Goal: Task Accomplishment & Management: Manage account settings

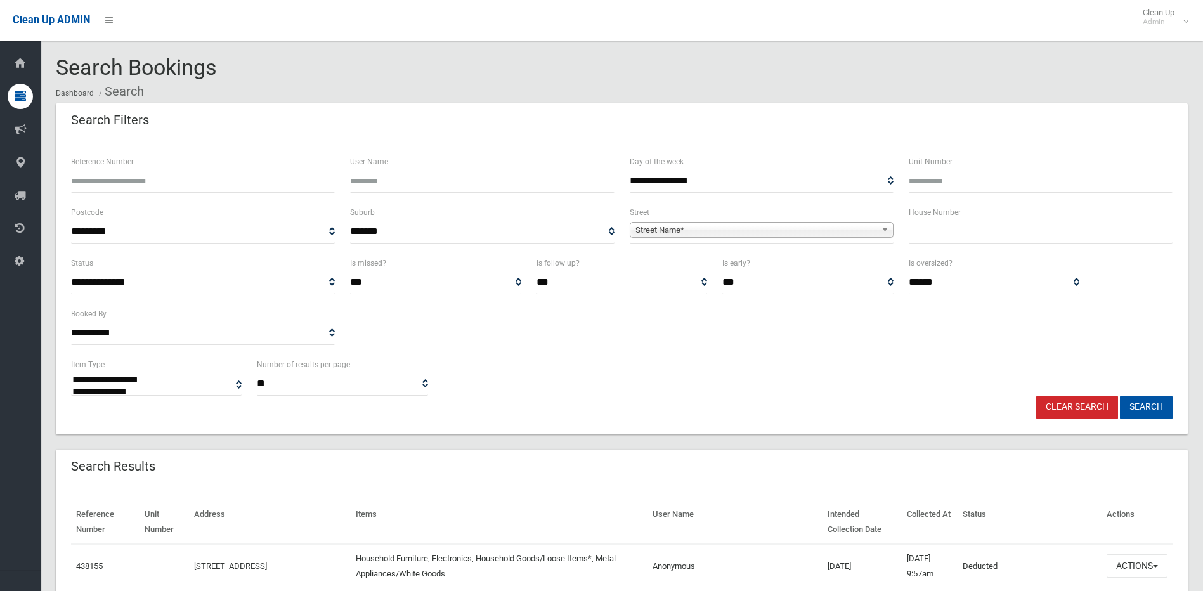
select select
type input "*"
click at [716, 228] on span "Street Name*" at bounding box center [755, 230] width 241 height 15
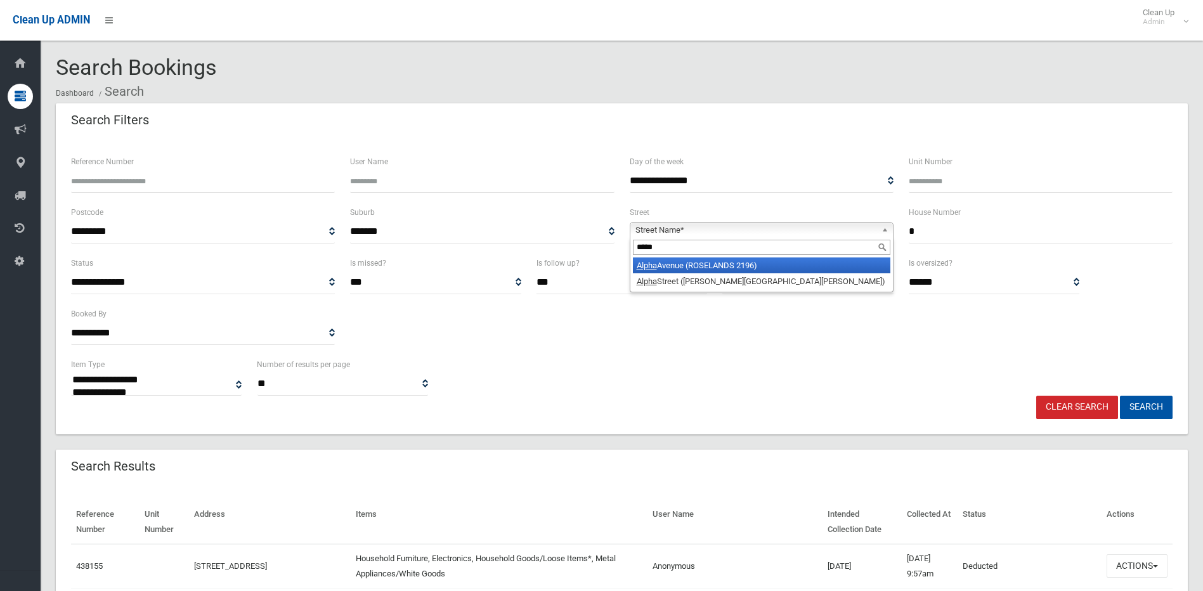
type input "*****"
click at [701, 264] on li "Alpha Avenue (ROSELANDS 2196)" at bounding box center [761, 265] width 257 height 16
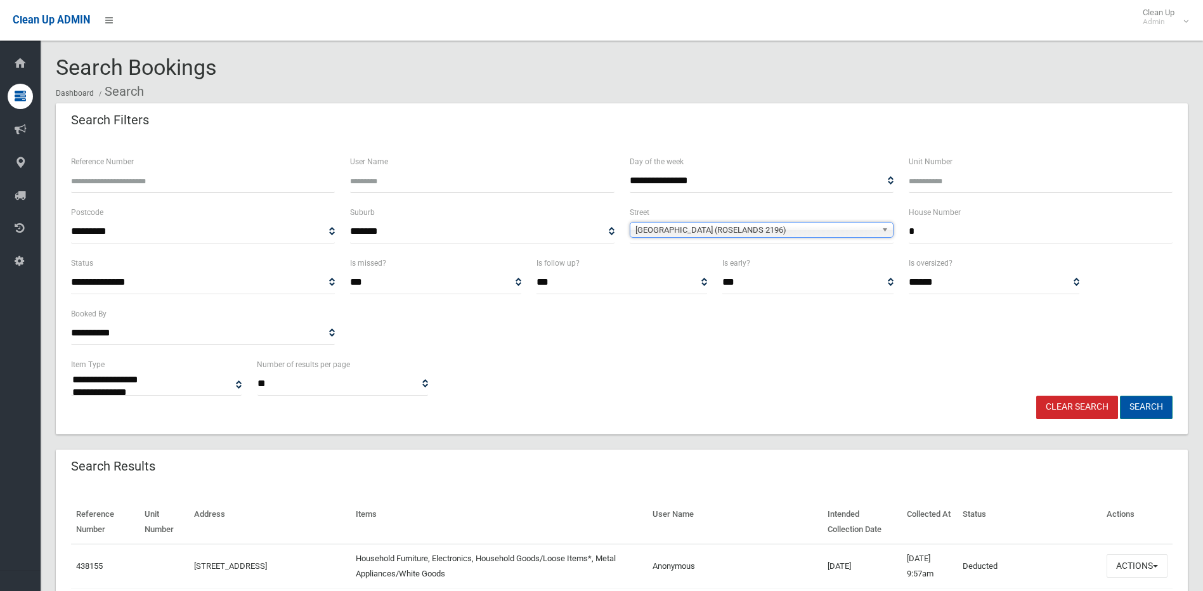
click at [1139, 406] on button "Search" at bounding box center [1146, 407] width 53 height 23
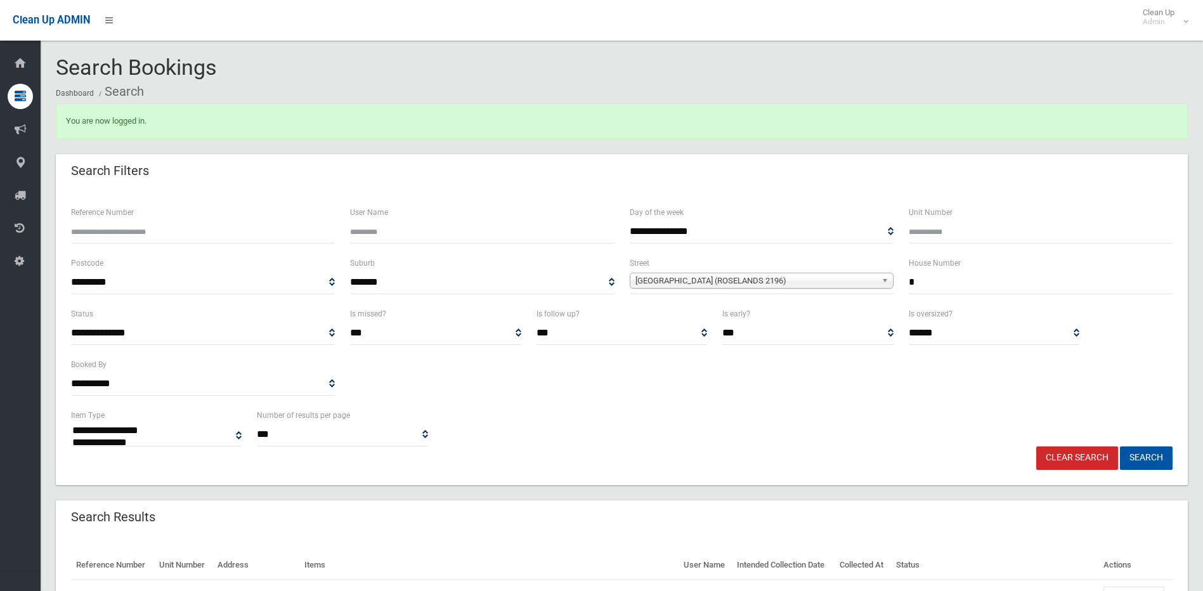
select select
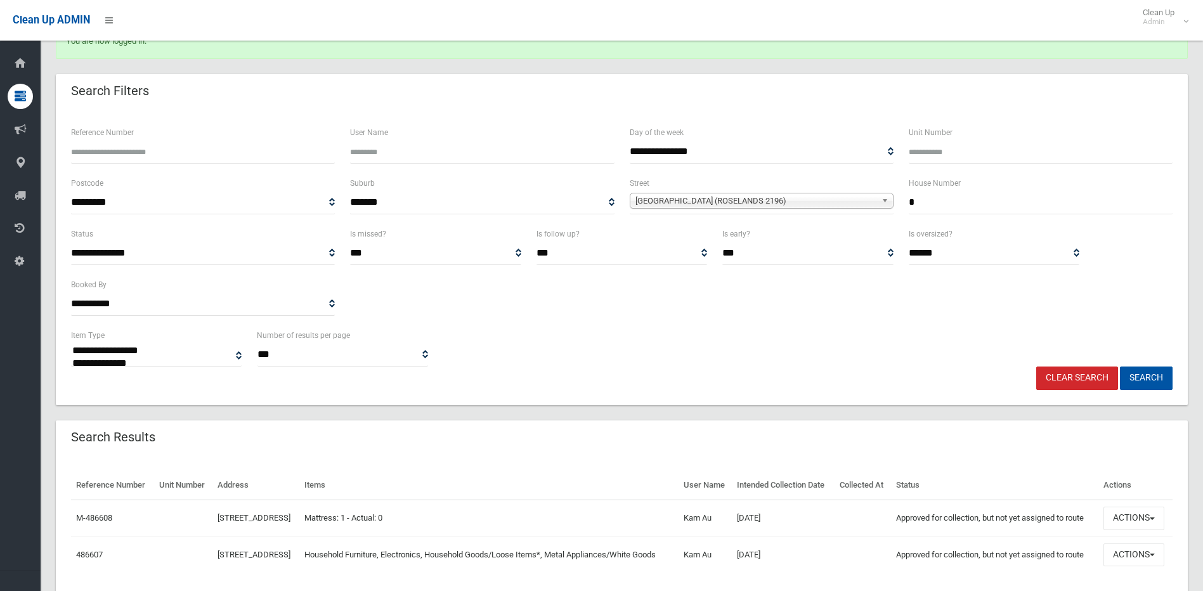
scroll to position [152, 0]
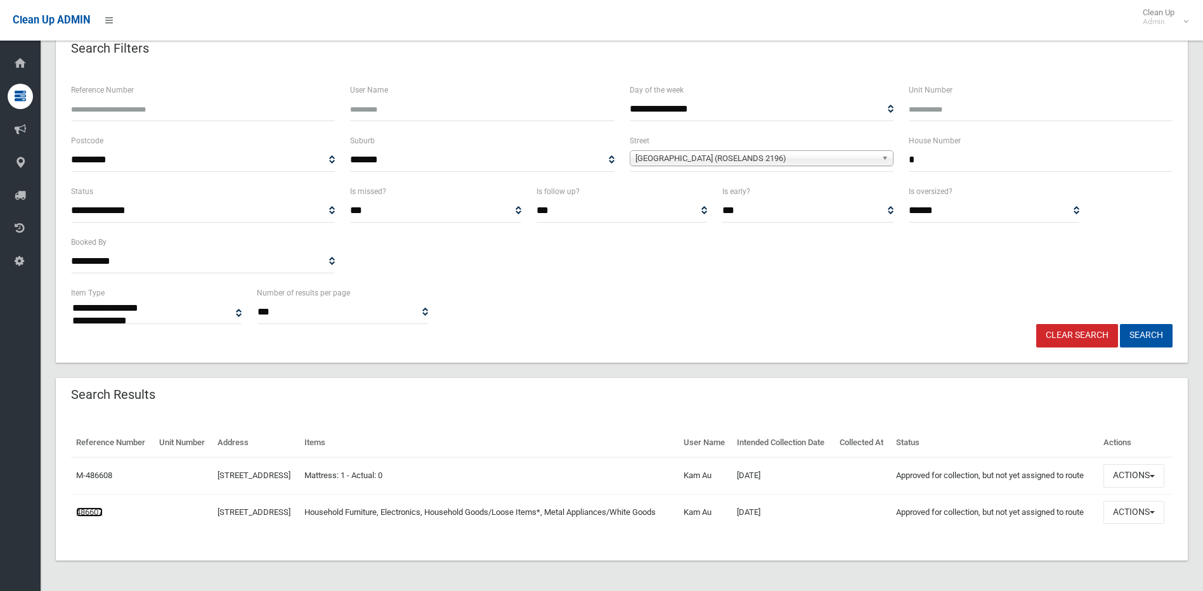
click at [78, 509] on link "486607" at bounding box center [89, 512] width 27 height 10
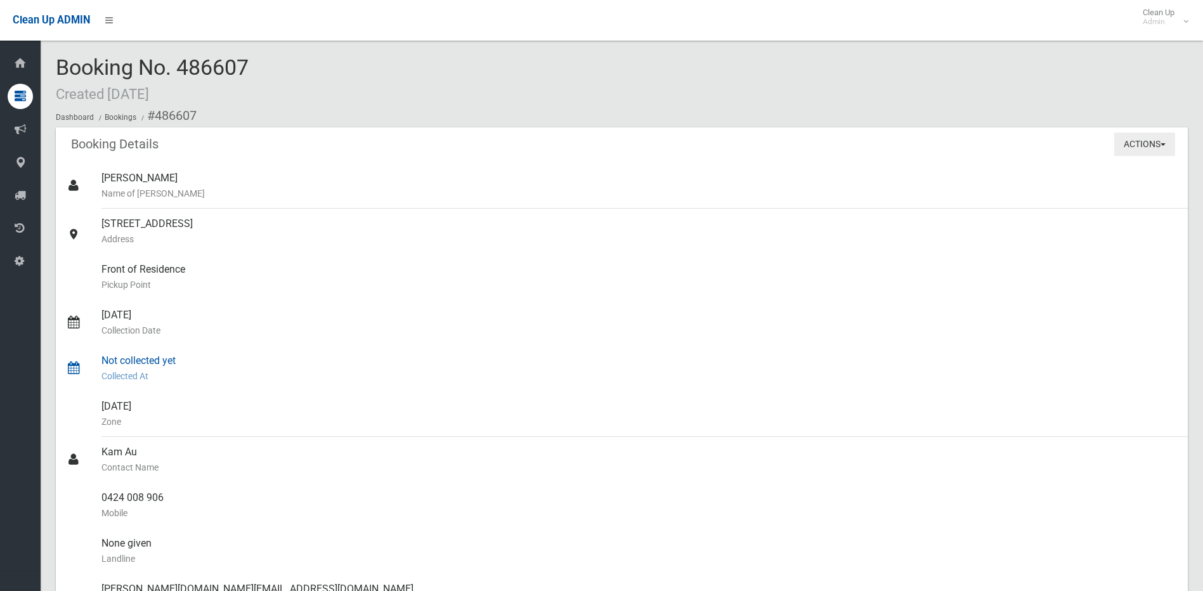
click at [1152, 141] on button "Actions" at bounding box center [1144, 144] width 61 height 23
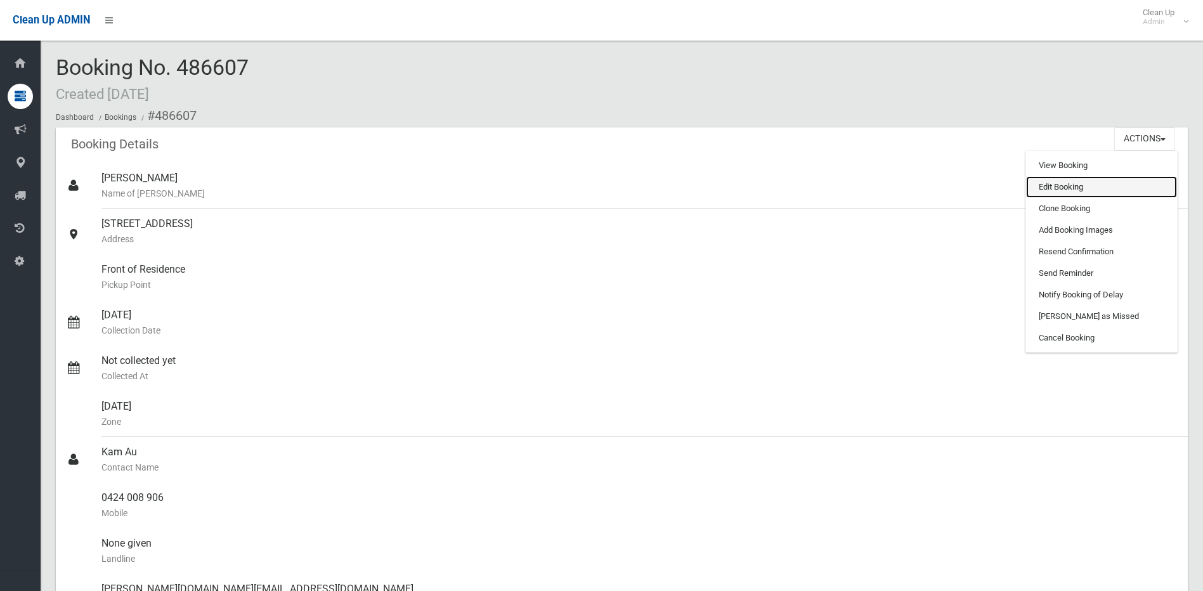
click at [1057, 191] on link "Edit Booking" at bounding box center [1101, 187] width 151 height 22
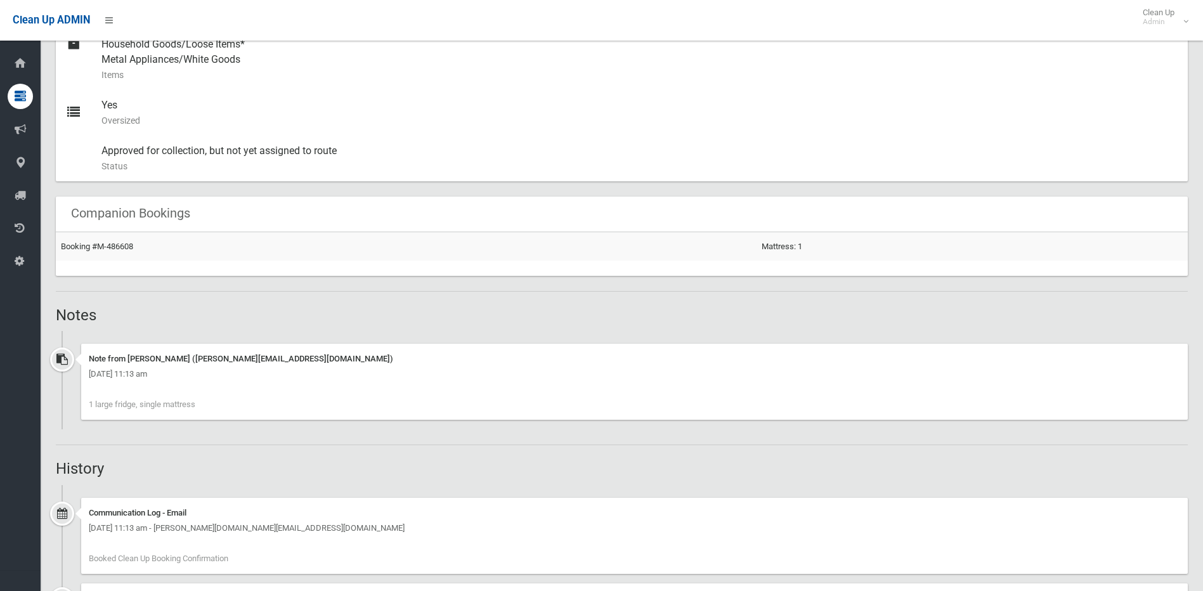
scroll to position [634, 0]
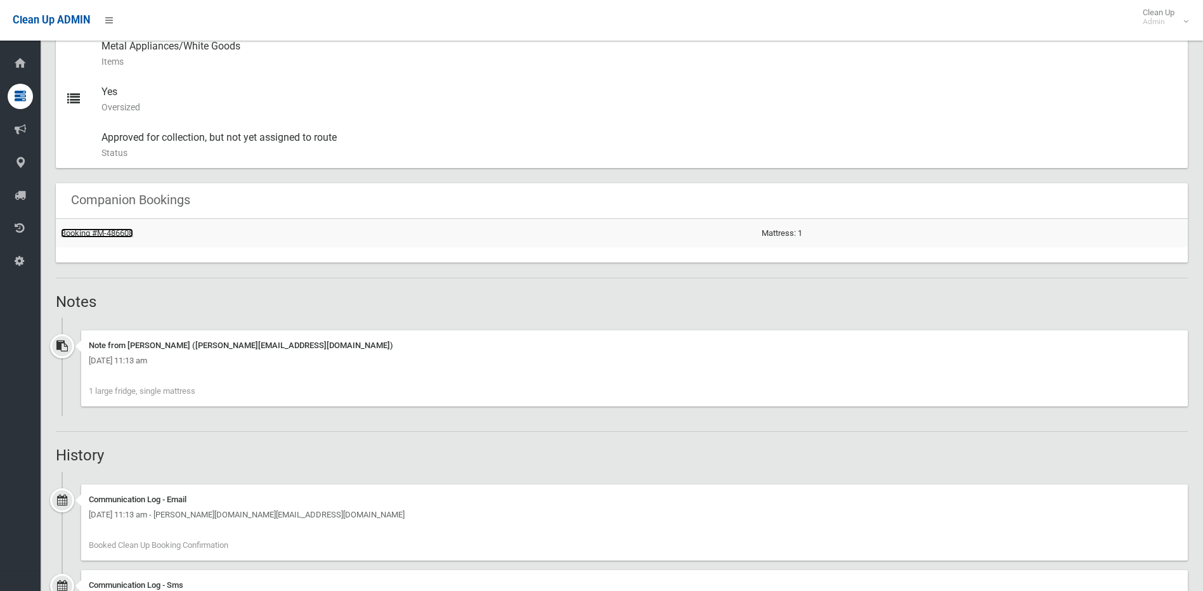
click at [120, 230] on link "Booking #M-486608" at bounding box center [97, 233] width 72 height 10
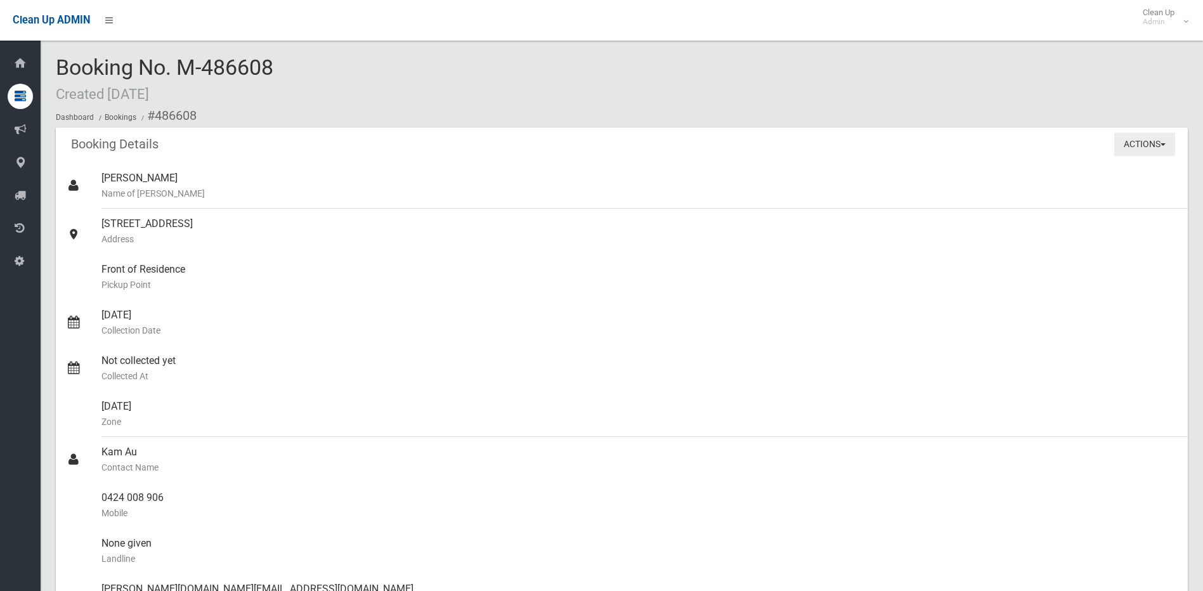
click at [1126, 146] on button "Actions" at bounding box center [1144, 144] width 61 height 23
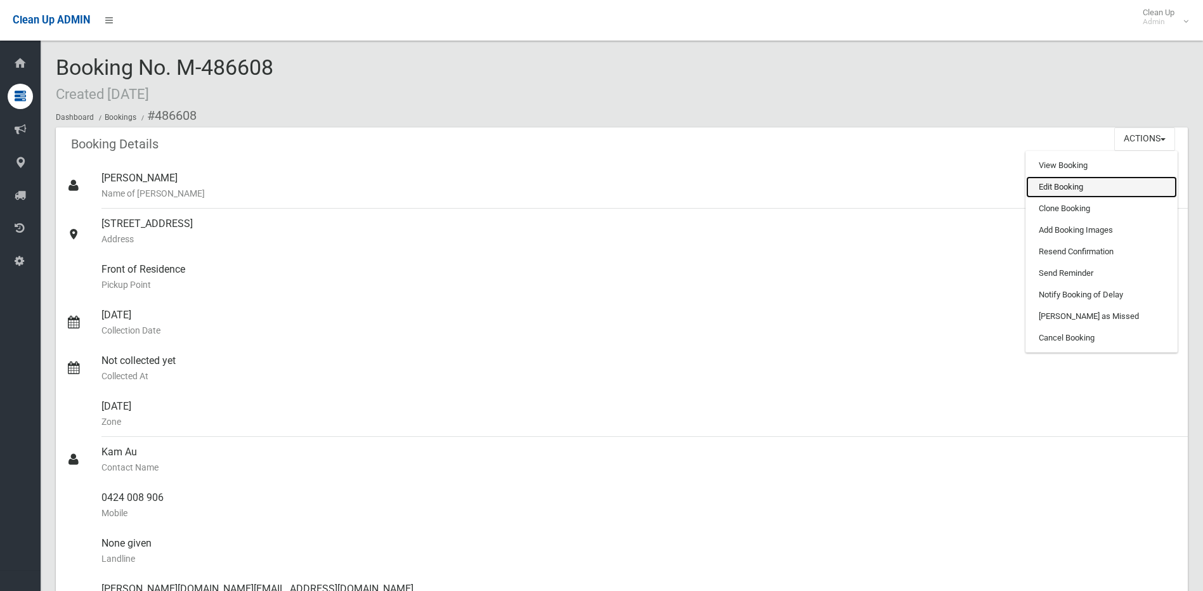
click at [1071, 191] on link "Edit Booking" at bounding box center [1101, 187] width 151 height 22
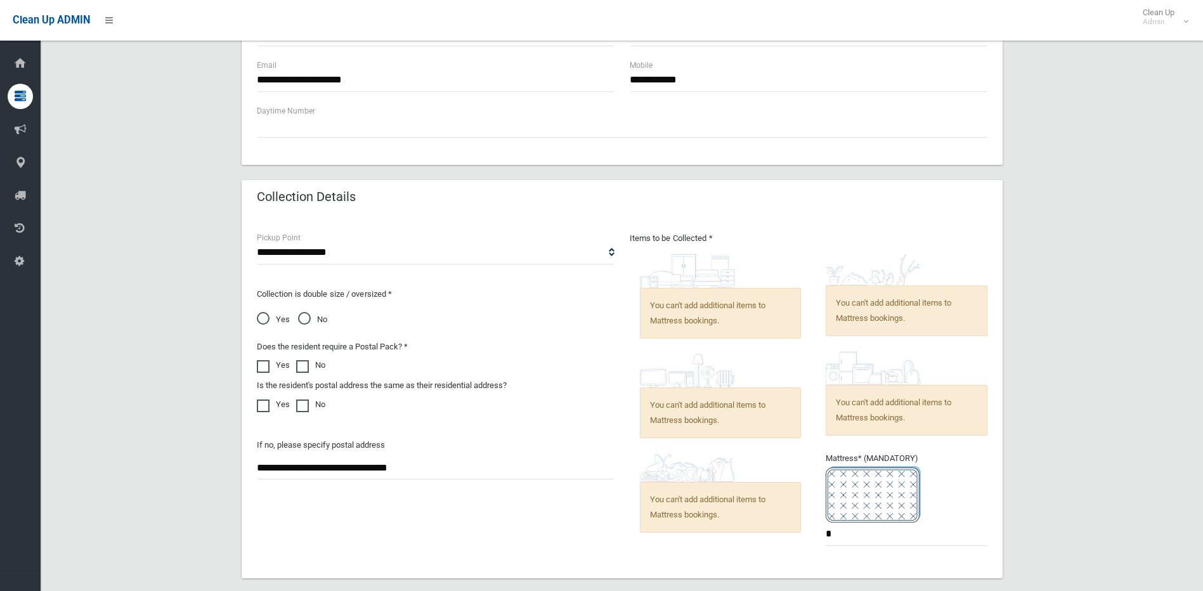
scroll to position [951, 0]
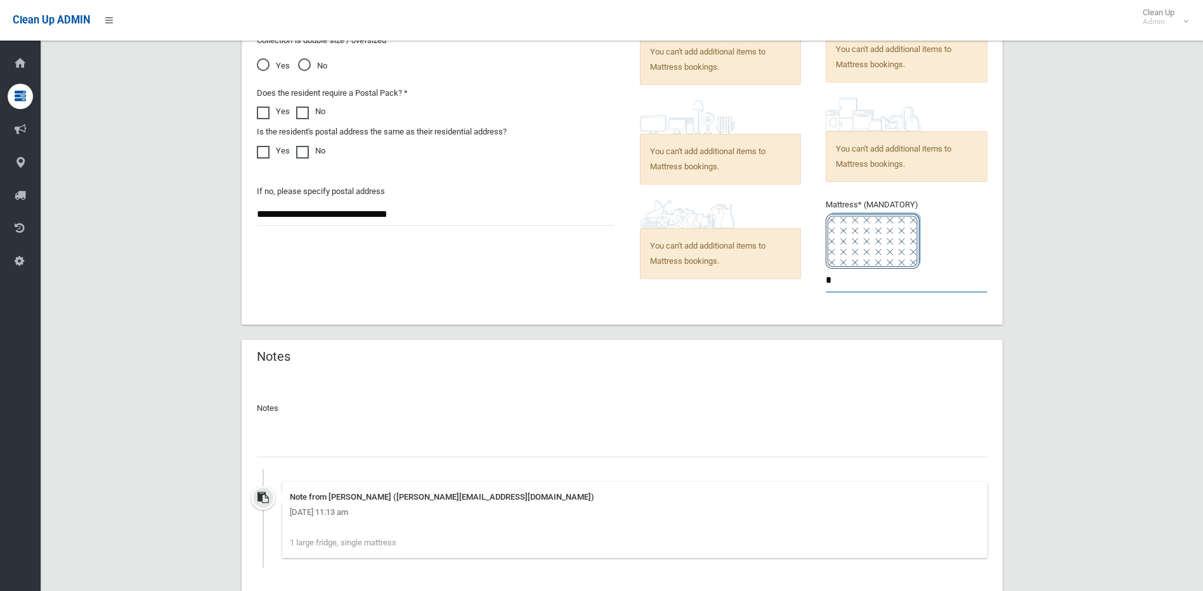
drag, startPoint x: 834, startPoint y: 279, endPoint x: 776, endPoint y: 275, distance: 58.4
click at [776, 275] on div "Items to be Collected * You can't add additional items to Mattress bookings. *" at bounding box center [808, 143] width 373 height 332
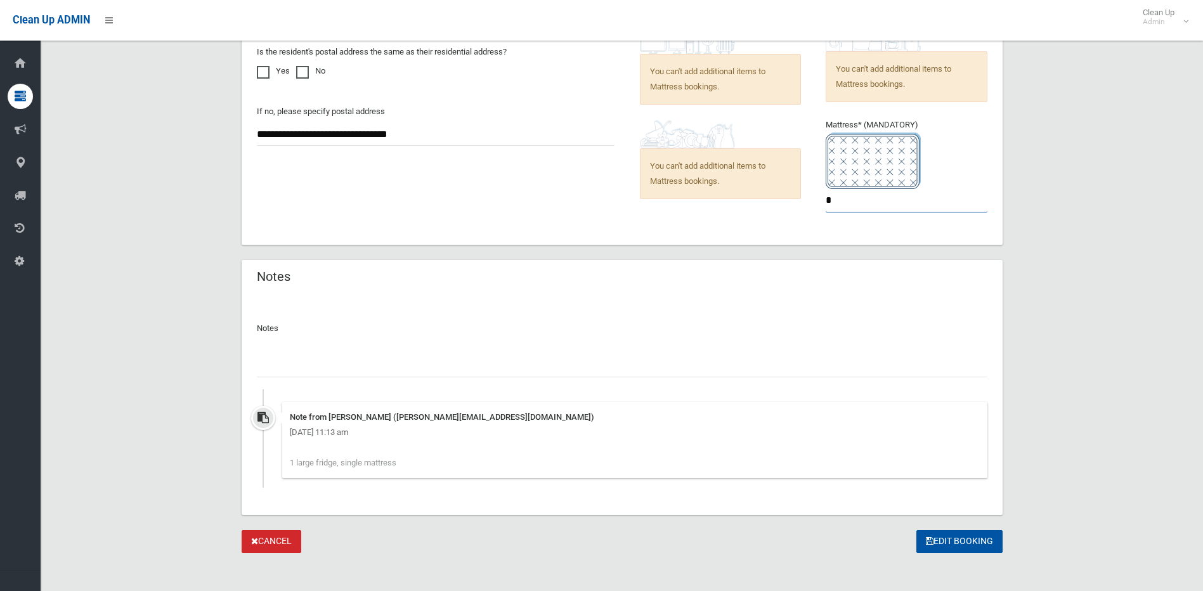
scroll to position [1038, 0]
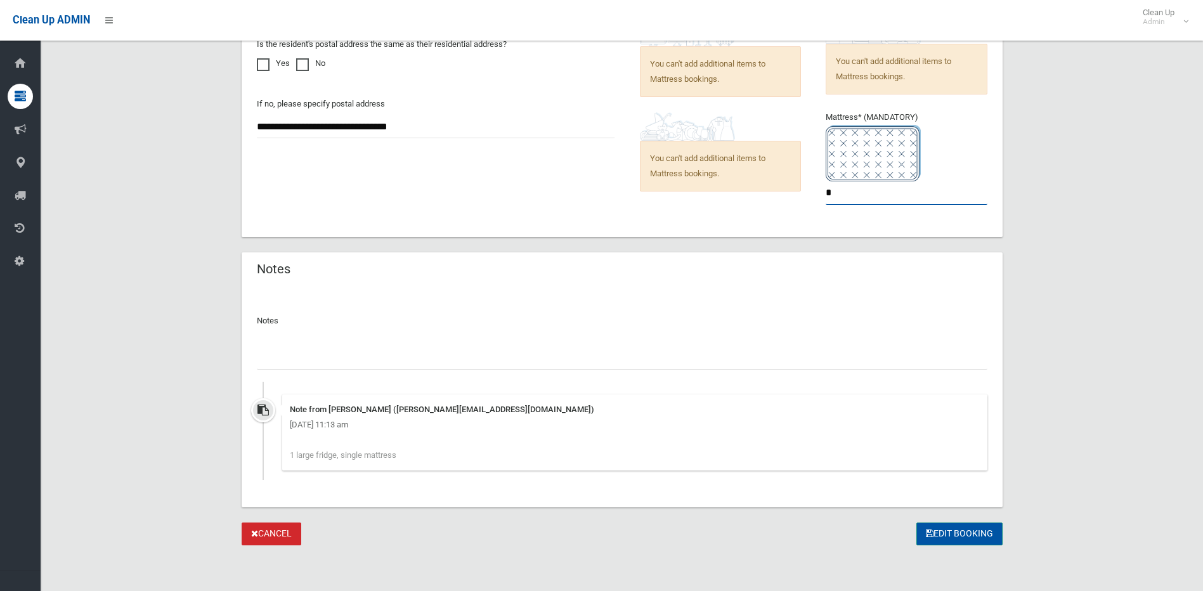
type input "*"
click at [964, 529] on button "Edit Booking" at bounding box center [959, 533] width 86 height 23
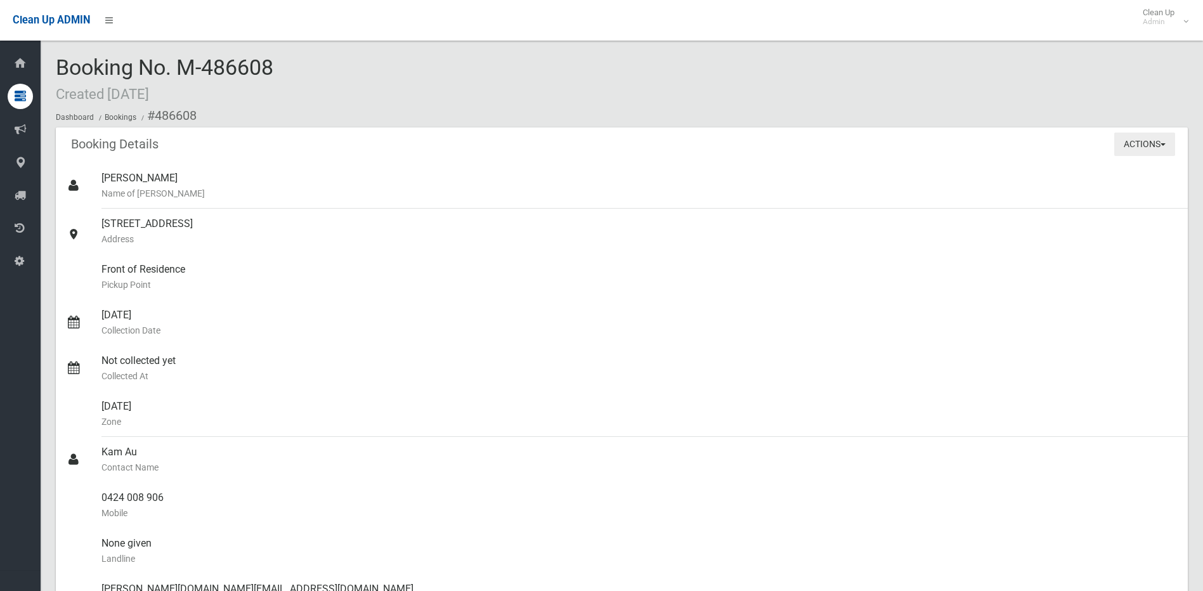
click at [1138, 145] on button "Actions" at bounding box center [1144, 144] width 61 height 23
